Goal: Information Seeking & Learning: Learn about a topic

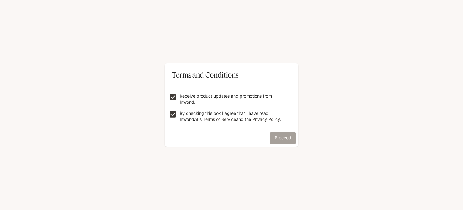
click at [280, 139] on button "Proceed" at bounding box center [283, 138] width 26 height 12
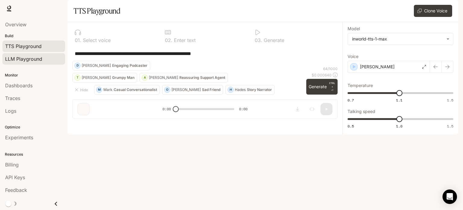
click at [33, 60] on span "LLM Playground" at bounding box center [23, 58] width 37 height 7
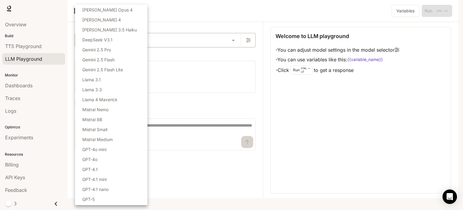
click at [94, 61] on body "Skip to main content Runtime Runtime Documentation Documentation Portal Overvie…" at bounding box center [231, 105] width 463 height 210
click at [43, 47] on div at bounding box center [231, 105] width 463 height 210
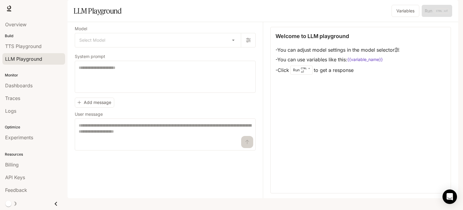
click at [43, 47] on div "TTS Playground" at bounding box center [33, 46] width 57 height 7
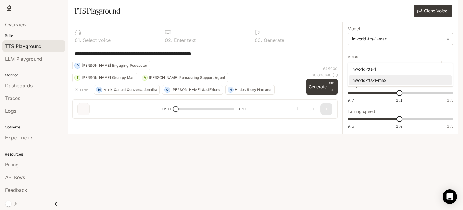
click at [376, 57] on body "**********" at bounding box center [231, 105] width 463 height 210
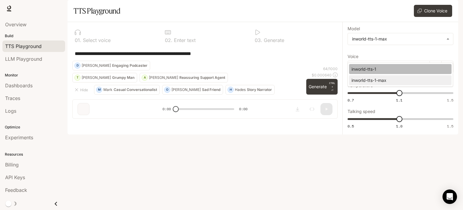
click at [375, 68] on div "inworld-tts-1" at bounding box center [399, 69] width 95 height 6
type input "**********"
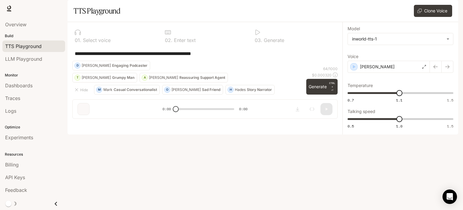
click at [244, 57] on textarea "**********" at bounding box center [205, 53] width 261 height 7
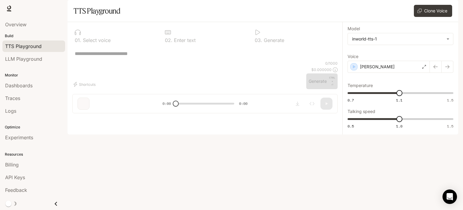
click at [145, 57] on textarea at bounding box center [205, 53] width 261 height 7
click at [356, 70] on icon "button" at bounding box center [354, 67] width 6 height 6
click at [425, 68] on icon at bounding box center [425, 67] width 4 height 4
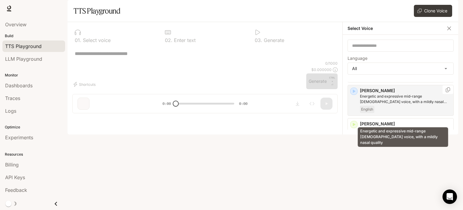
scroll to position [42, 0]
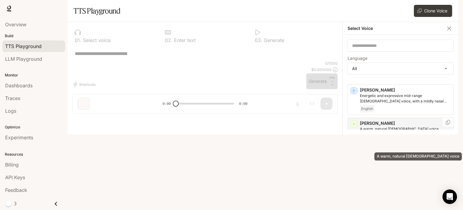
click at [381, 132] on p "A warm, natural [DEMOGRAPHIC_DATA] voice" at bounding box center [405, 128] width 91 height 5
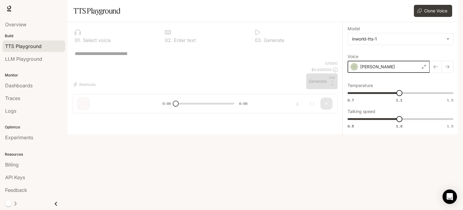
click at [354, 70] on icon "button" at bounding box center [354, 67] width 6 height 6
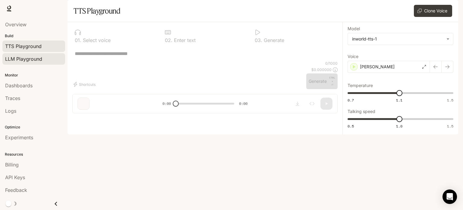
click at [32, 57] on span "LLM Playground" at bounding box center [23, 58] width 37 height 7
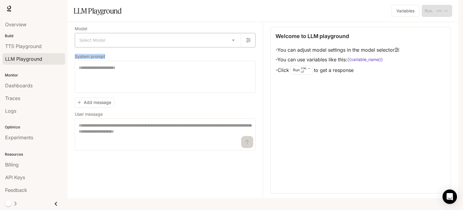
drag, startPoint x: 109, startPoint y: 70, endPoint x: 106, endPoint y: 55, distance: 15.2
click at [106, 55] on div "Model Select Model ​ System prompt * ​ Add message User message * ​" at bounding box center [165, 88] width 181 height 123
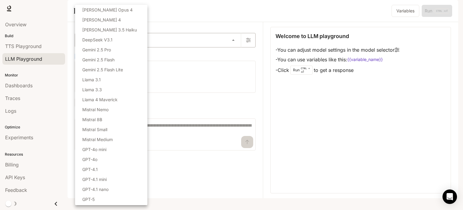
click at [106, 55] on body "Skip to main content Runtime Runtime Documentation Documentation Portal Overvie…" at bounding box center [231, 105] width 463 height 210
click at [172, 15] on div at bounding box center [231, 105] width 463 height 210
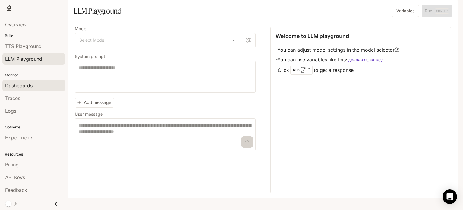
click at [31, 83] on span "Dashboards" at bounding box center [18, 85] width 27 height 7
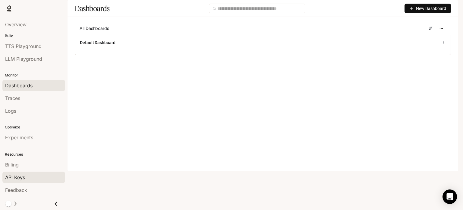
click at [30, 176] on div "API Keys" at bounding box center [33, 176] width 57 height 7
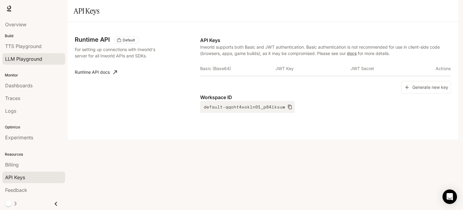
click at [30, 59] on span "LLM Playground" at bounding box center [23, 58] width 37 height 7
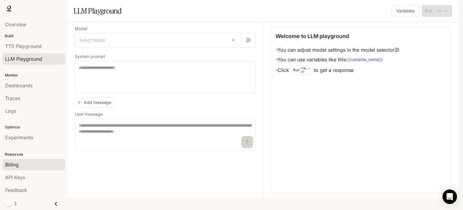
click at [26, 167] on div "Billing" at bounding box center [33, 164] width 57 height 7
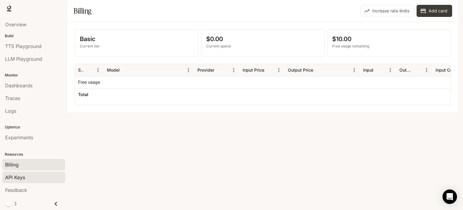
click at [22, 179] on span "API Keys" at bounding box center [15, 176] width 20 height 7
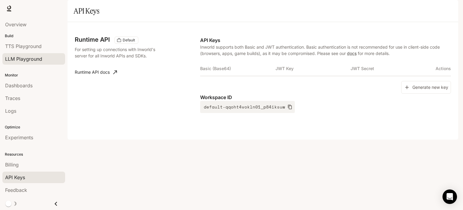
click at [47, 55] on div "LLM Playground" at bounding box center [33, 58] width 57 height 7
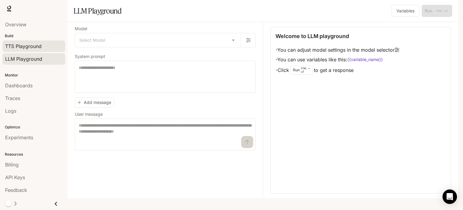
click at [37, 50] on link "TTS Playground" at bounding box center [33, 45] width 63 height 11
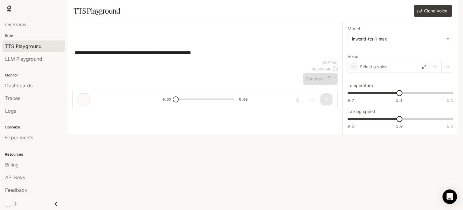
type input "**********"
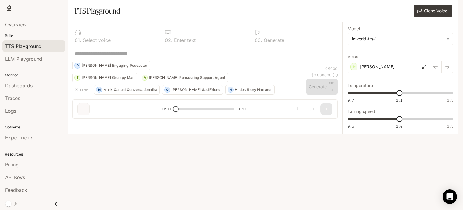
click at [420, 11] on span "Documentation" at bounding box center [423, 9] width 30 height 8
